Goal: Find specific page/section

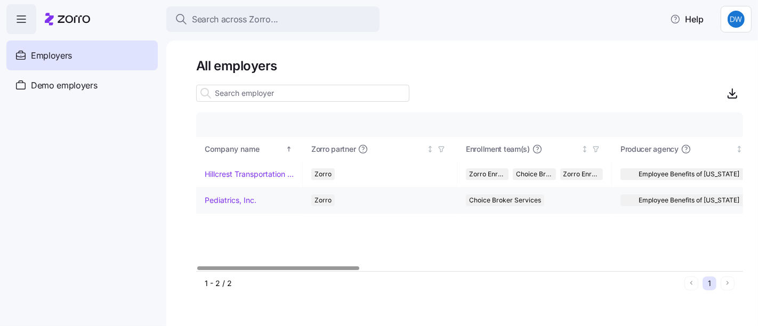
click at [248, 202] on link "Pediatrics, Inc." at bounding box center [231, 200] width 52 height 11
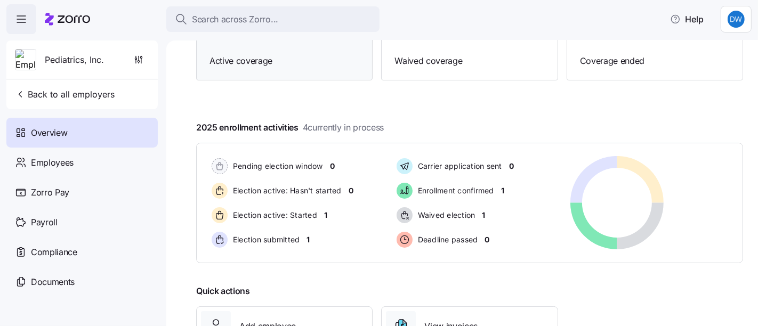
scroll to position [178, 0]
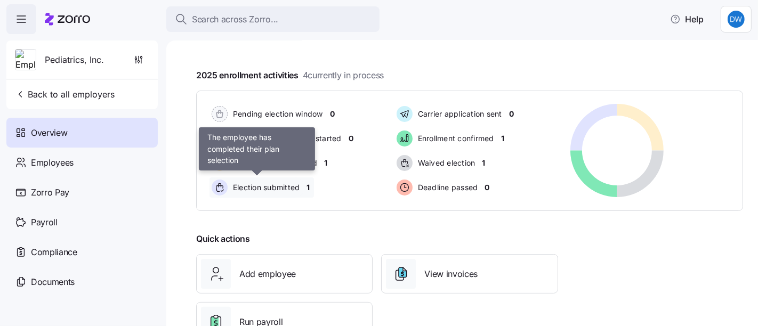
click at [267, 186] on span "Election submitted" at bounding box center [265, 187] width 70 height 11
